Goal: Task Accomplishment & Management: Manage account settings

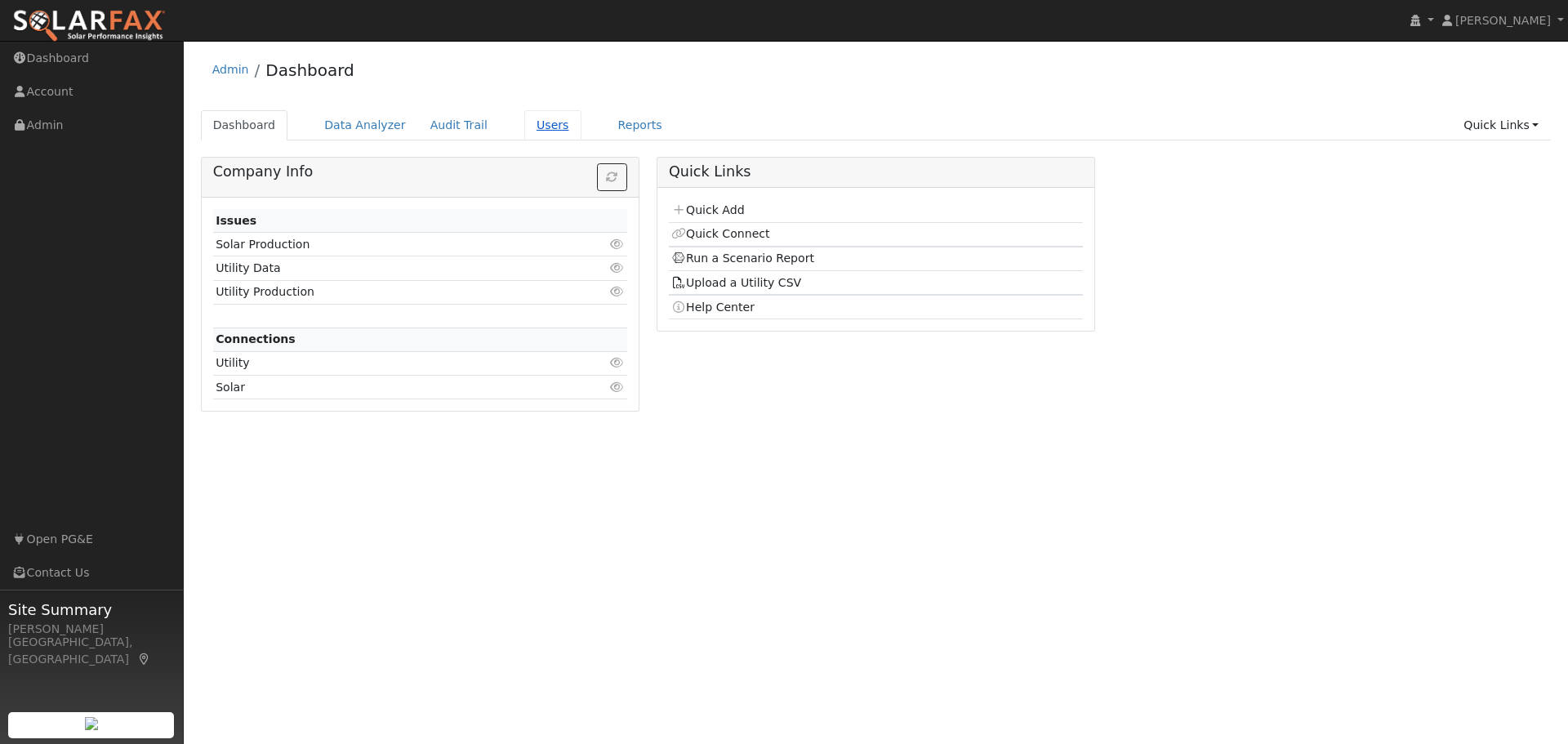
click at [530, 129] on link "Users" at bounding box center [553, 125] width 57 height 30
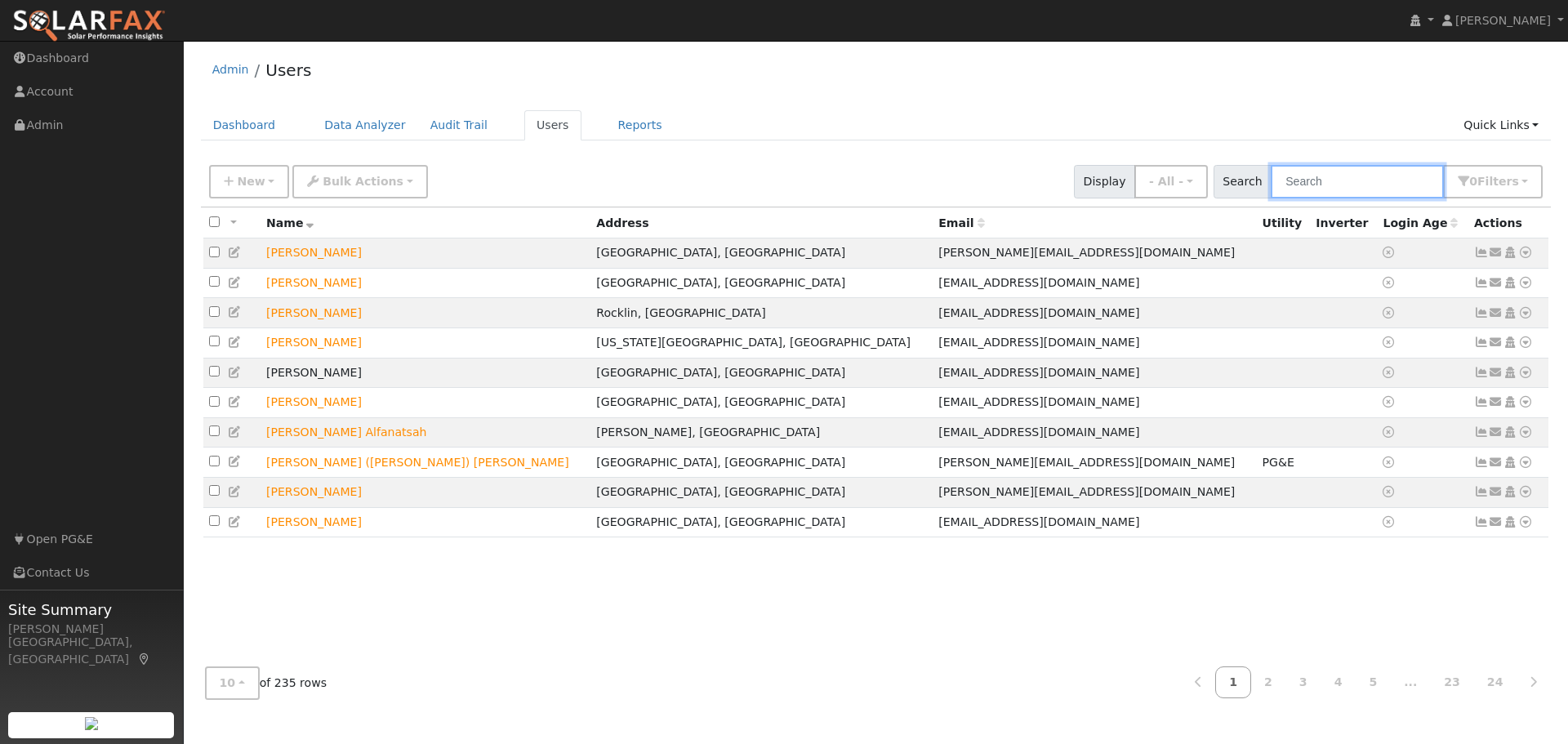
click at [1333, 180] on input "text" at bounding box center [1357, 181] width 173 height 34
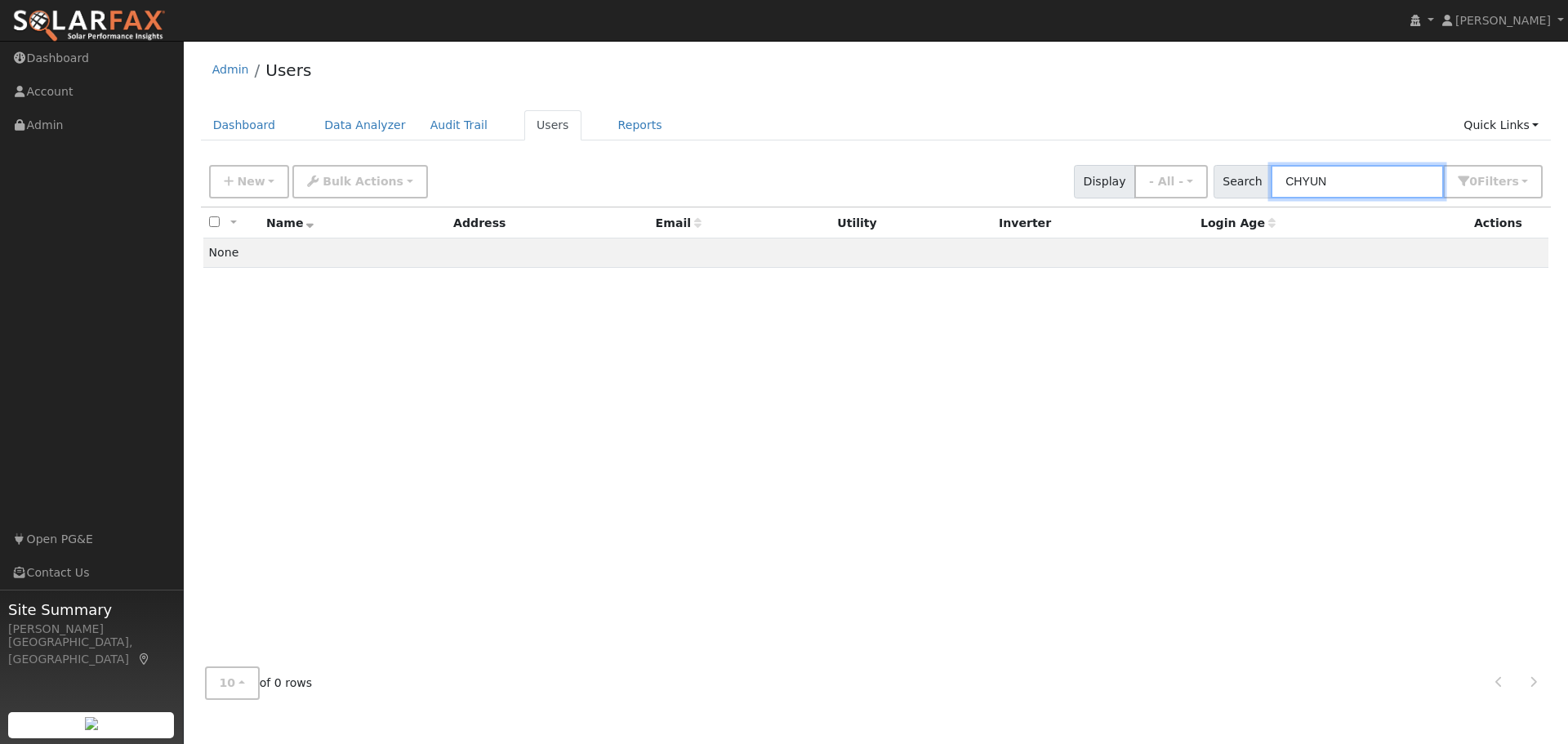
drag, startPoint x: 1346, startPoint y: 180, endPoint x: 1235, endPoint y: 178, distance: 111.0
click at [1235, 178] on div "Search CHYUN 0 Filter s My accounts Role Show - All - Show Leads Admin Billing …" at bounding box center [1379, 181] width 330 height 34
type input "[PERSON_NAME]"
click at [1260, 484] on div "All None All on page None on page Name Address Email Utility Inverter Login Age…" at bounding box center [876, 431] width 1351 height 447
